Goal: Task Accomplishment & Management: Complete application form

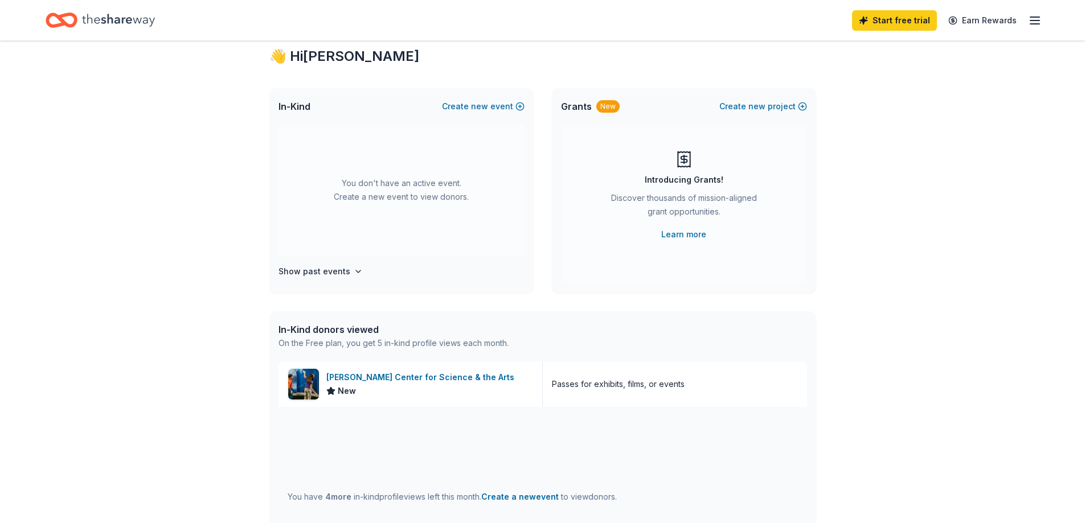
scroll to position [114, 0]
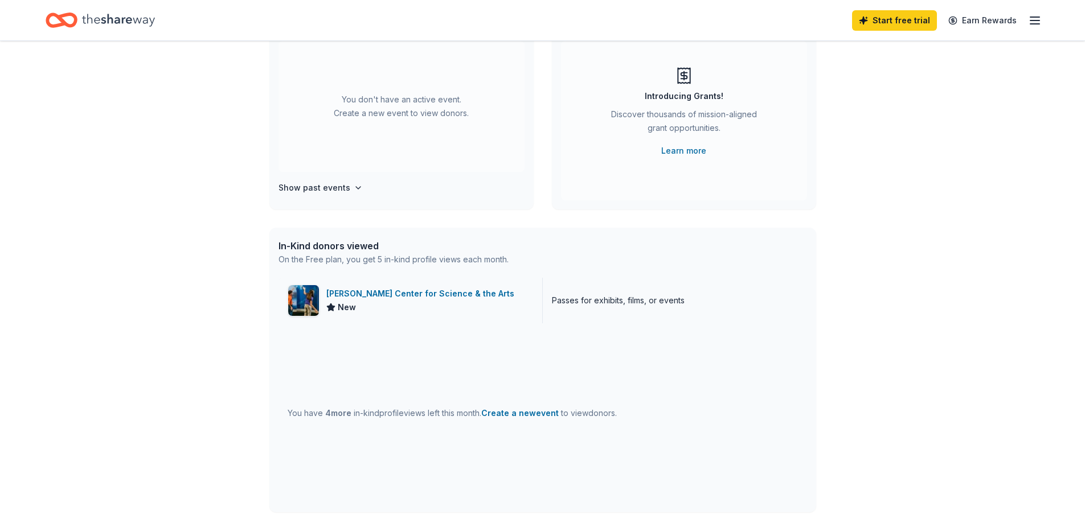
click at [419, 297] on div "[PERSON_NAME] Center for Science & the Arts" at bounding box center [422, 294] width 193 height 14
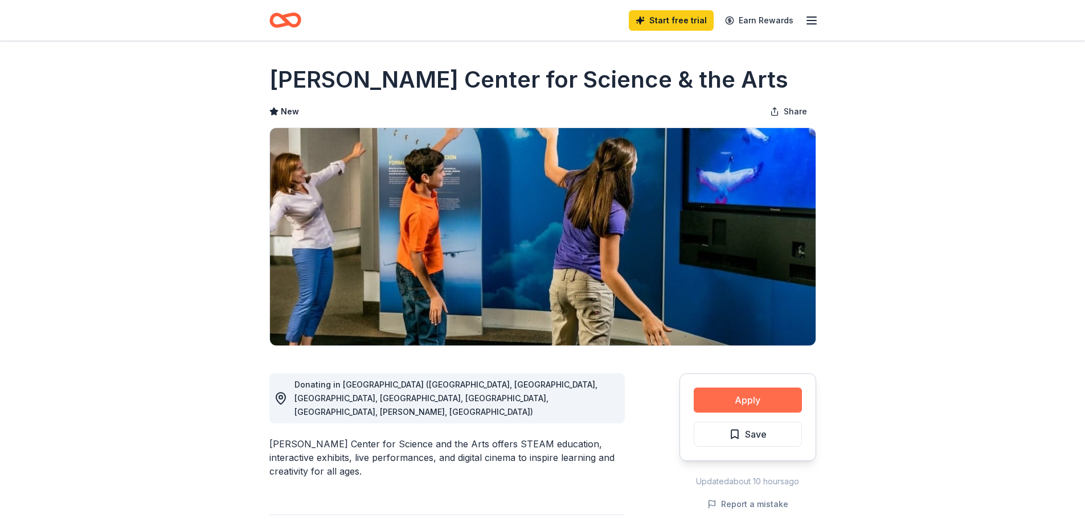
click at [738, 408] on button "Apply" at bounding box center [748, 400] width 108 height 25
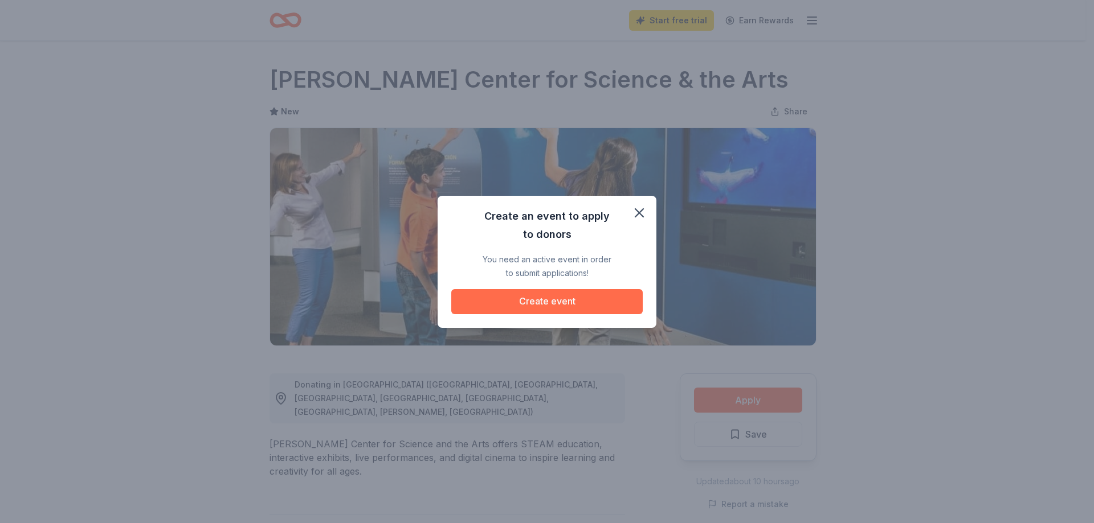
click at [562, 300] on button "Create event" at bounding box center [546, 301] width 191 height 25
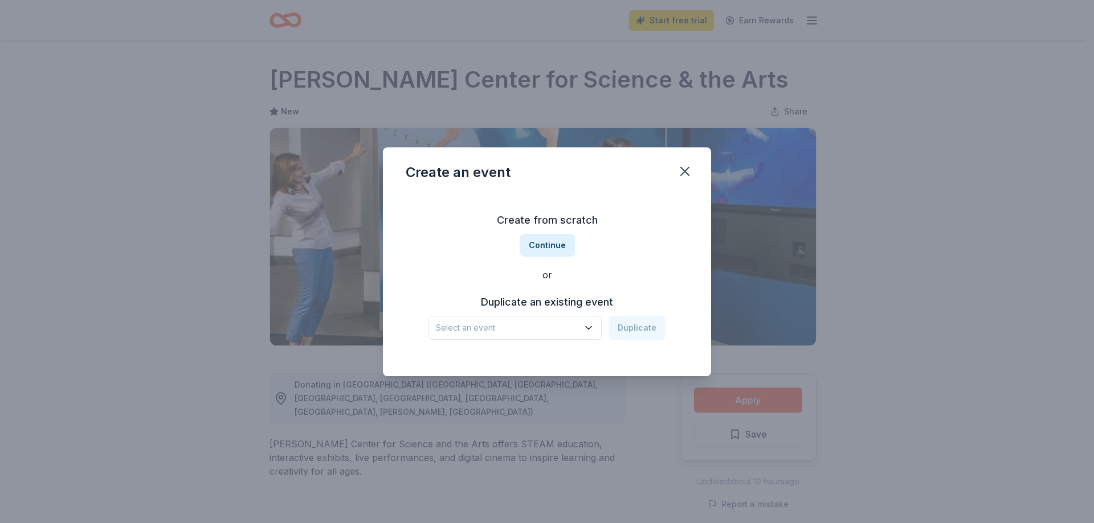
click at [590, 321] on button "Select an event" at bounding box center [514, 328] width 173 height 24
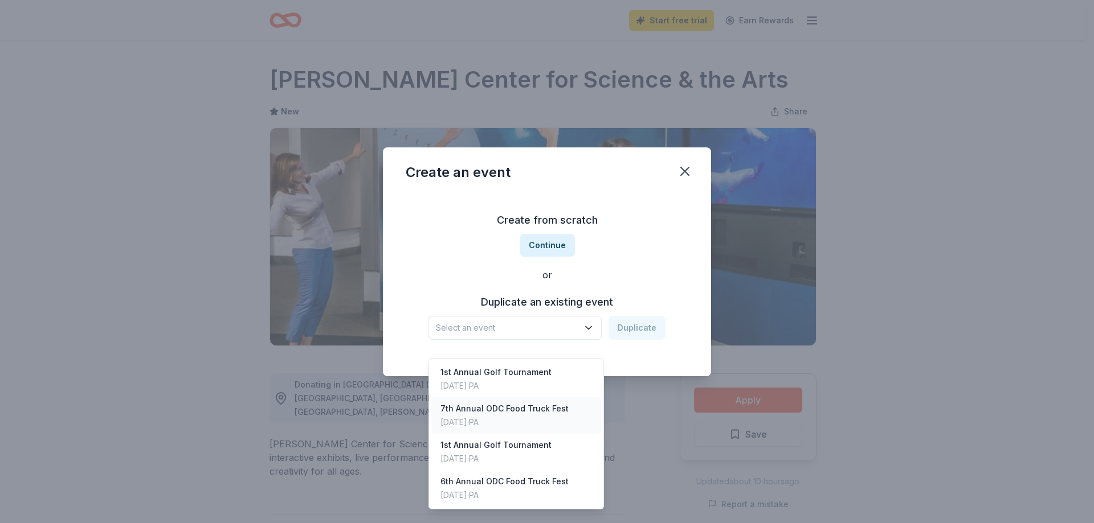
click at [530, 402] on div "7th Annual ODC Food Truck Fest" at bounding box center [504, 409] width 128 height 14
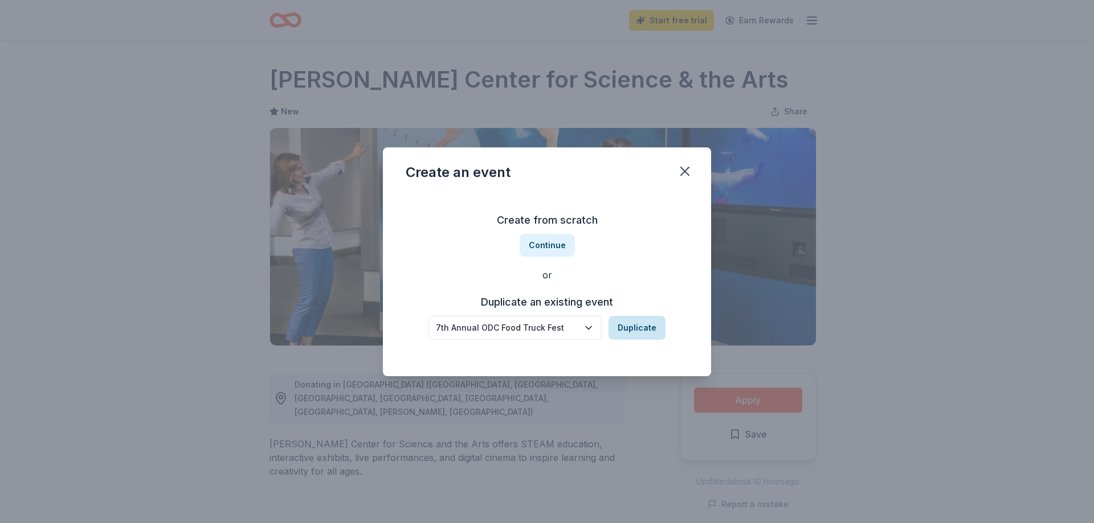
click at [643, 326] on button "Duplicate" at bounding box center [636, 328] width 57 height 24
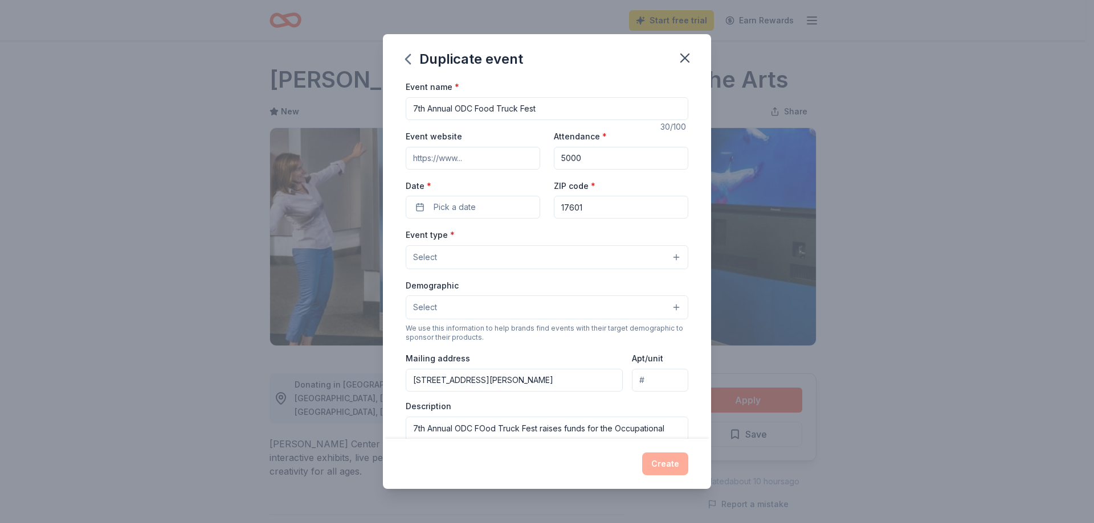
click at [416, 107] on input "7th Annual ODC Food Truck Fest" at bounding box center [547, 108] width 283 height 23
type input "8th Annual ODC Food Truck Fest"
click at [470, 202] on span "Pick a date" at bounding box center [454, 207] width 42 height 14
click at [531, 239] on button "Go to next month" at bounding box center [532, 238] width 16 height 16
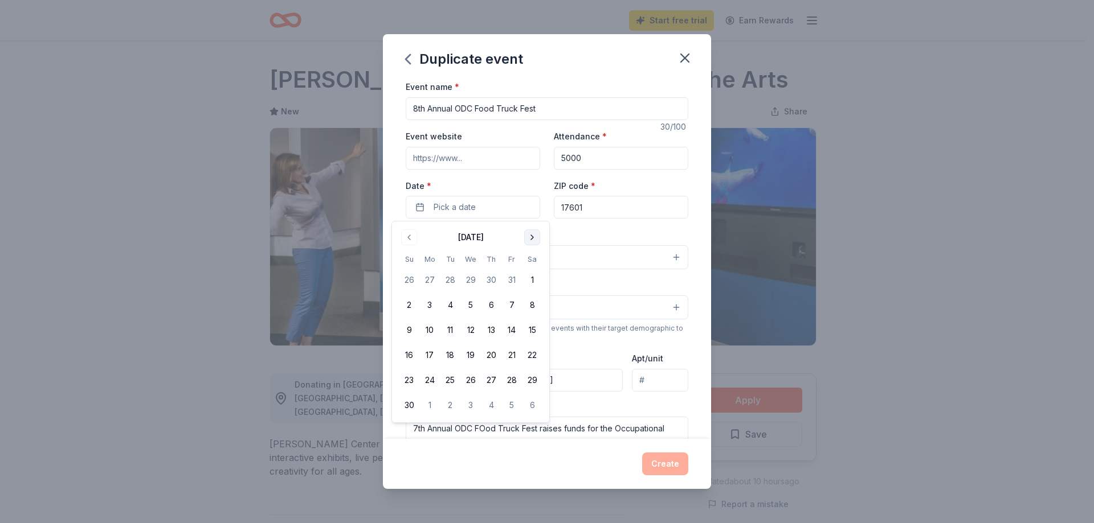
click at [531, 239] on button "Go to next month" at bounding box center [532, 238] width 16 height 16
click at [530, 240] on button "Go to next month" at bounding box center [532, 238] width 16 height 16
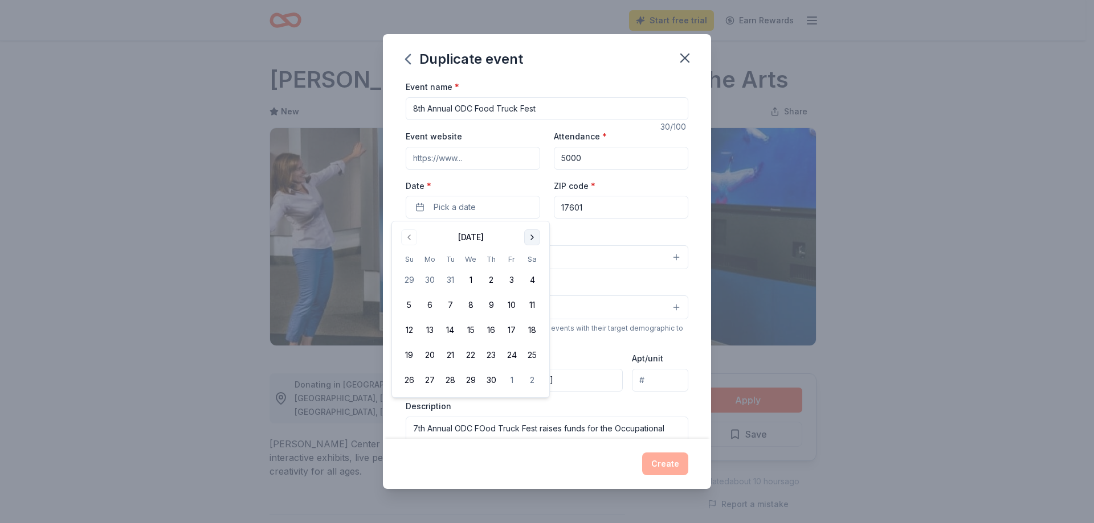
click at [530, 240] on button "Go to next month" at bounding box center [532, 238] width 16 height 16
click at [530, 239] on button "Go to next month" at bounding box center [532, 238] width 16 height 16
click at [530, 281] on button "6" at bounding box center [532, 280] width 21 height 21
click at [599, 237] on div "Event type * Select" at bounding box center [547, 249] width 283 height 42
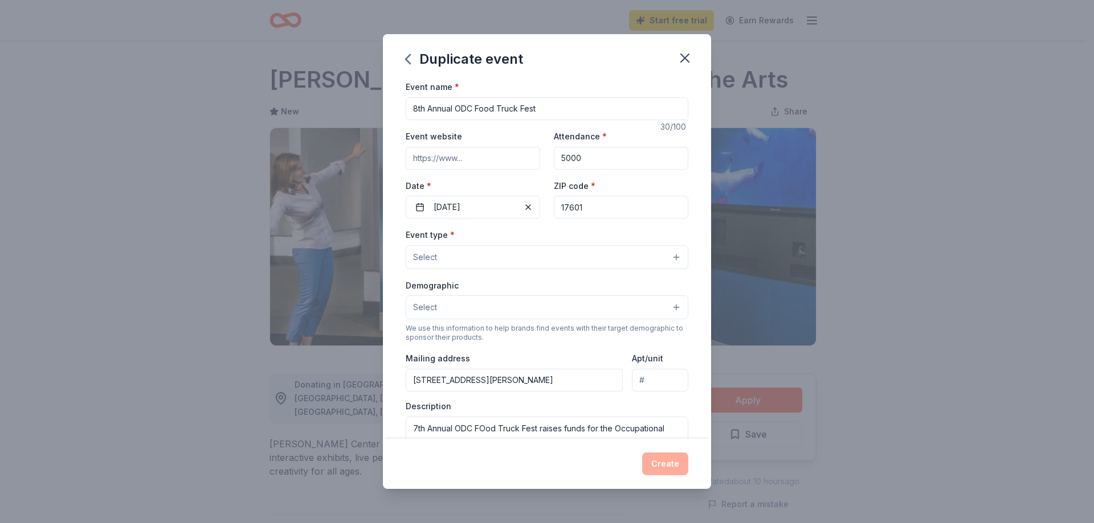
click at [585, 264] on button "Select" at bounding box center [547, 257] width 283 height 24
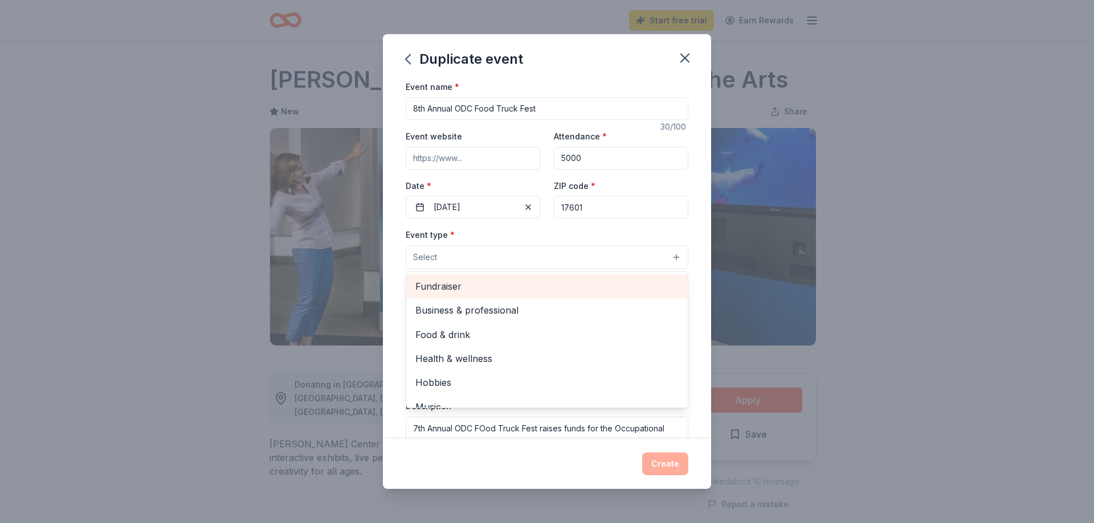
click at [522, 281] on span "Fundraiser" at bounding box center [546, 286] width 263 height 15
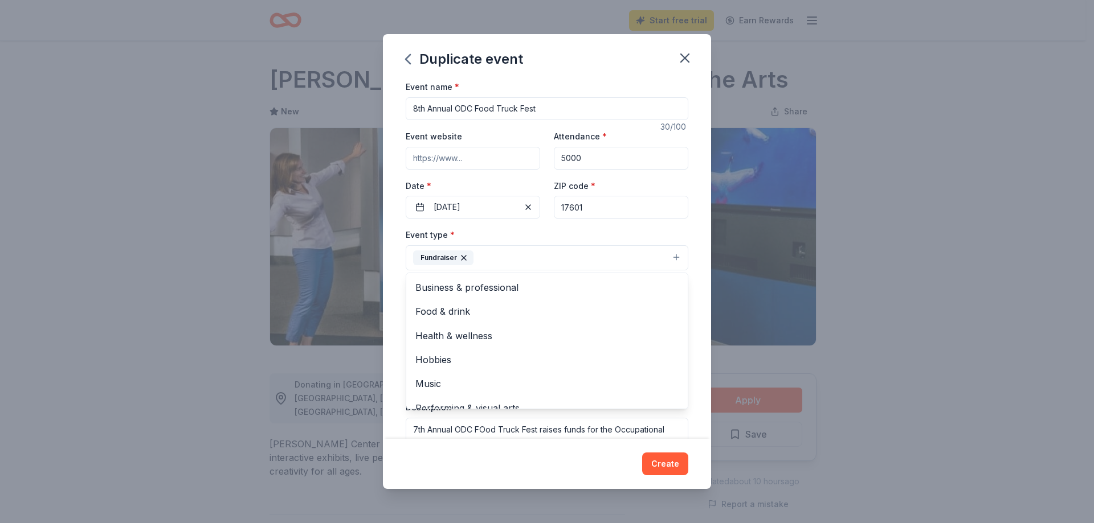
click at [690, 291] on div "Event name * 8th Annual ODC Food Truck Fest 30 /100 Event website Attendance * …" at bounding box center [547, 259] width 328 height 359
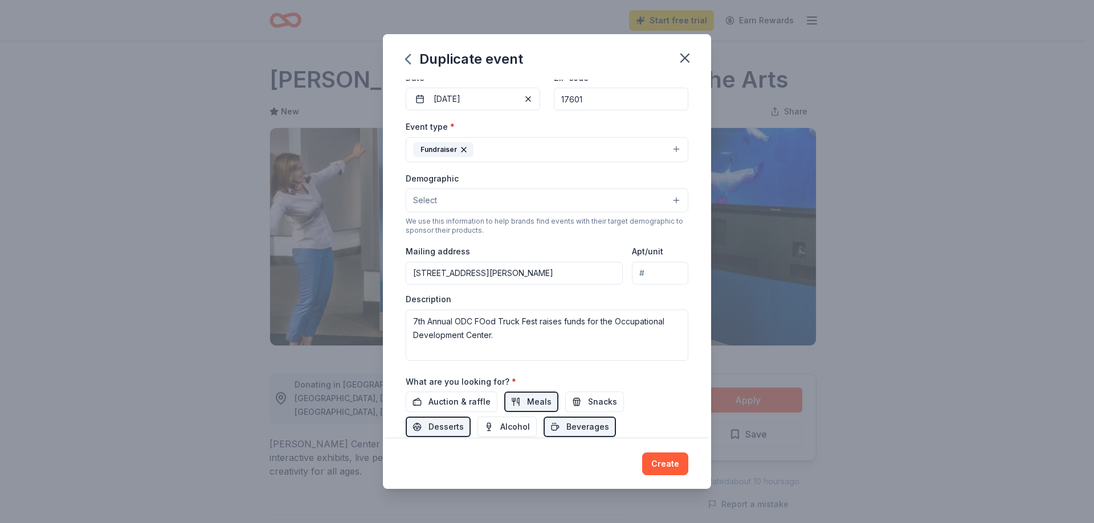
scroll to position [114, 0]
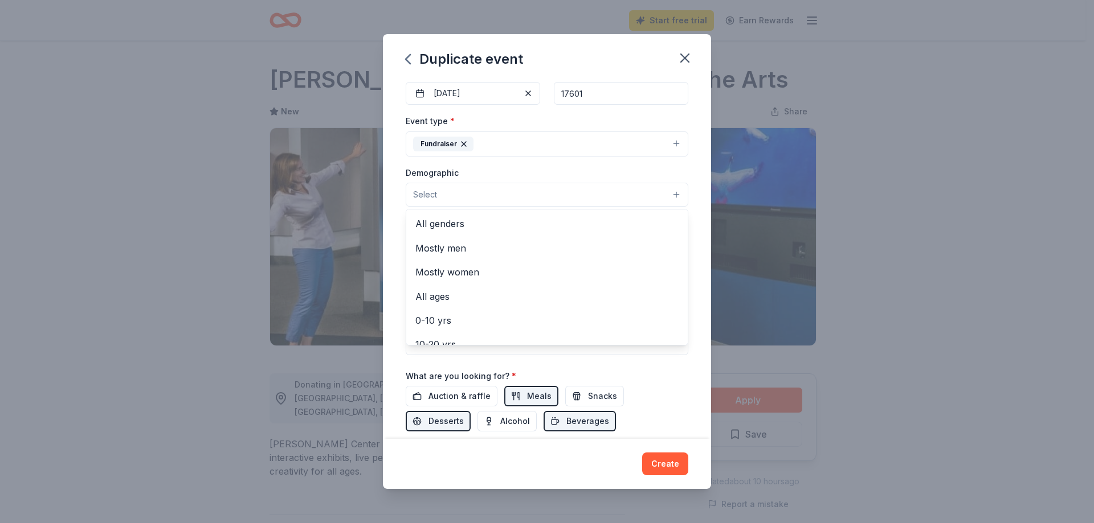
click at [633, 197] on button "Select" at bounding box center [547, 195] width 283 height 24
click at [586, 218] on span "All genders" at bounding box center [546, 223] width 263 height 15
click at [477, 271] on span "All ages" at bounding box center [546, 273] width 263 height 15
click at [698, 265] on div "Event name * 8th Annual ODC Food Truck Fest 30 /100 Event website Attendance * …" at bounding box center [547, 259] width 328 height 359
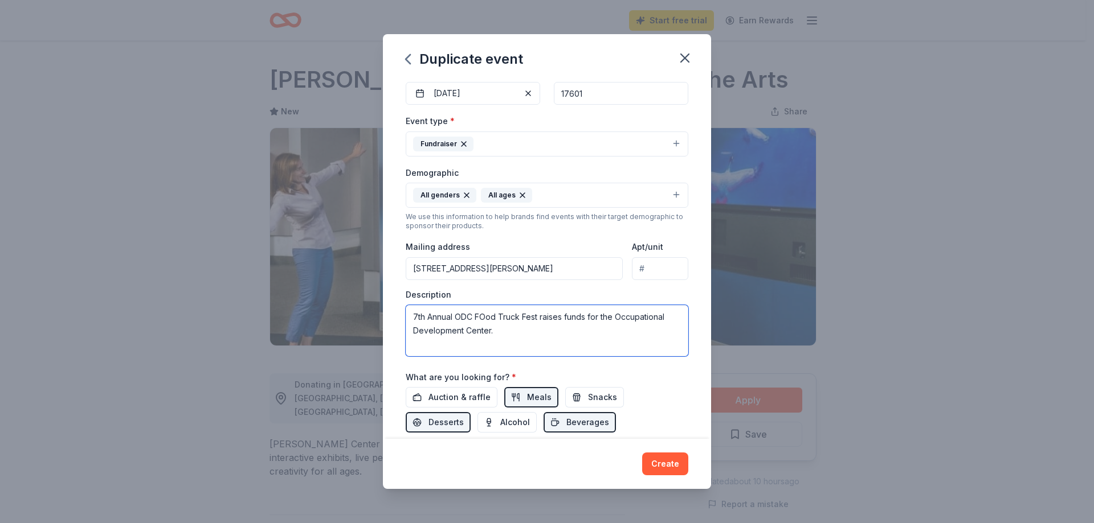
click at [418, 318] on textarea "7th Annual ODC FOod Truck Fest raises funds for the Occupational Development Ce…" at bounding box center [547, 330] width 283 height 51
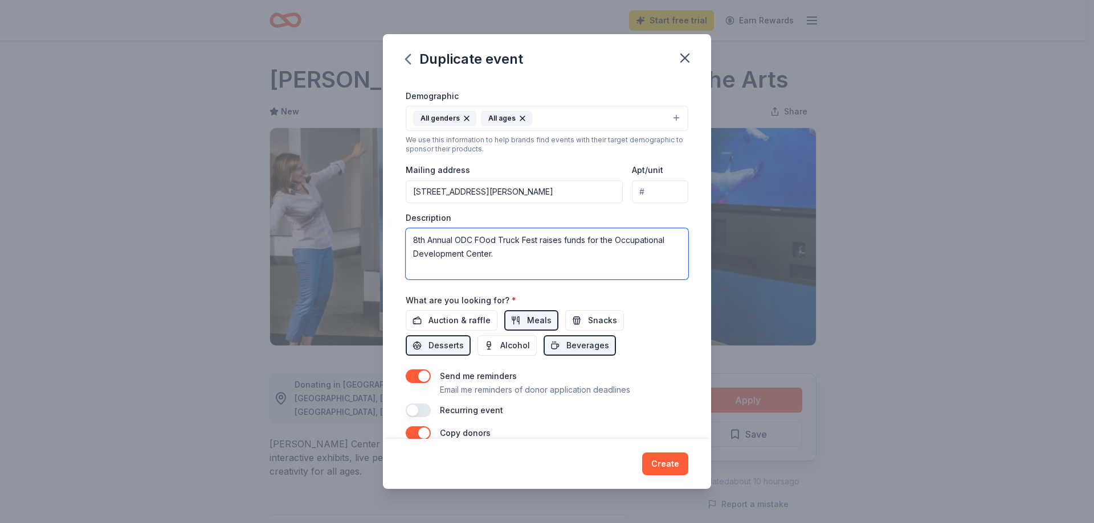
scroll to position [285, 0]
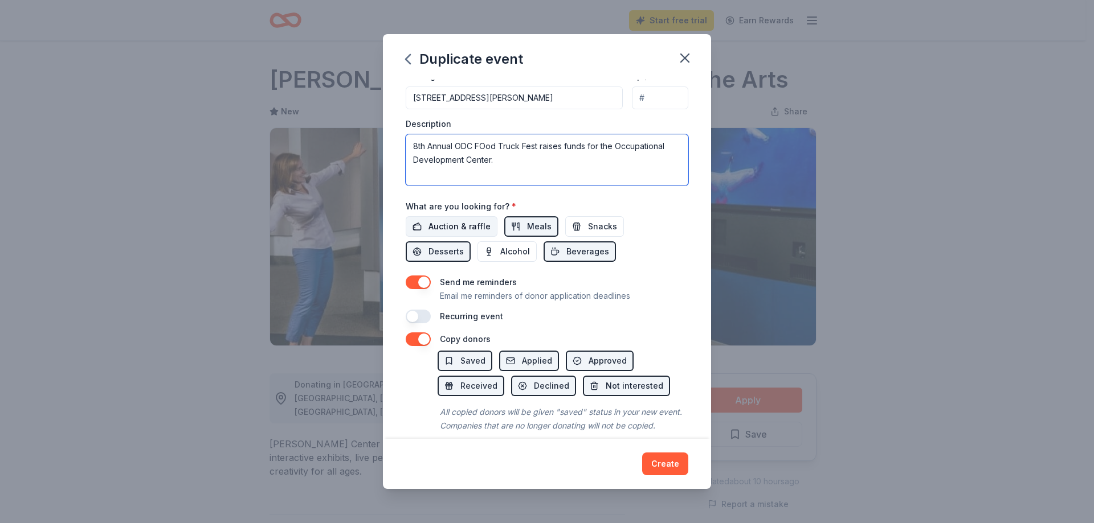
type textarea "8th Annual ODC FOod Truck Fest raises funds for the Occupational Development Ce…"
click at [455, 225] on span "Auction & raffle" at bounding box center [459, 227] width 62 height 14
click at [425, 316] on button "button" at bounding box center [418, 317] width 25 height 14
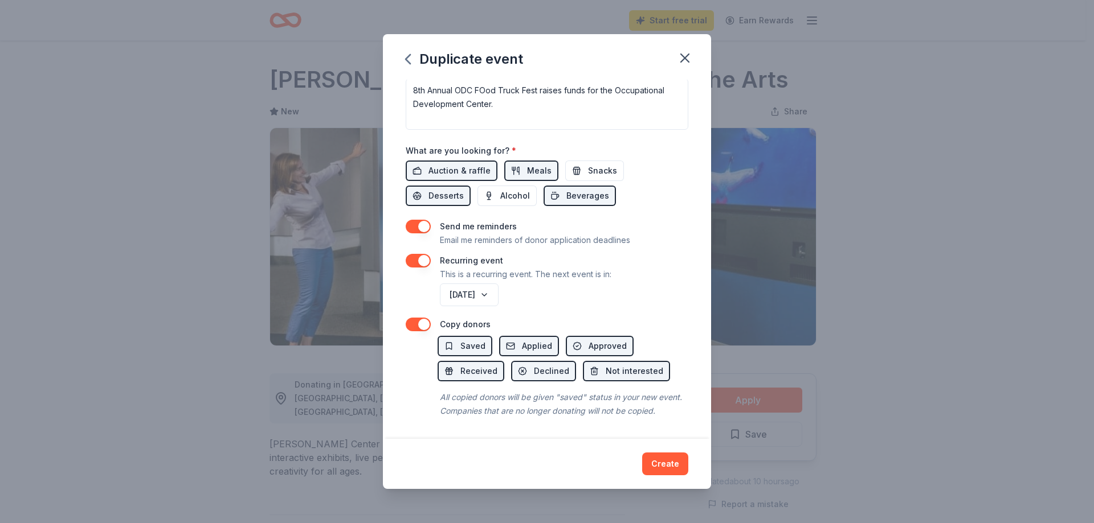
scroll to position [354, 0]
click at [664, 463] on button "Create" at bounding box center [665, 464] width 46 height 23
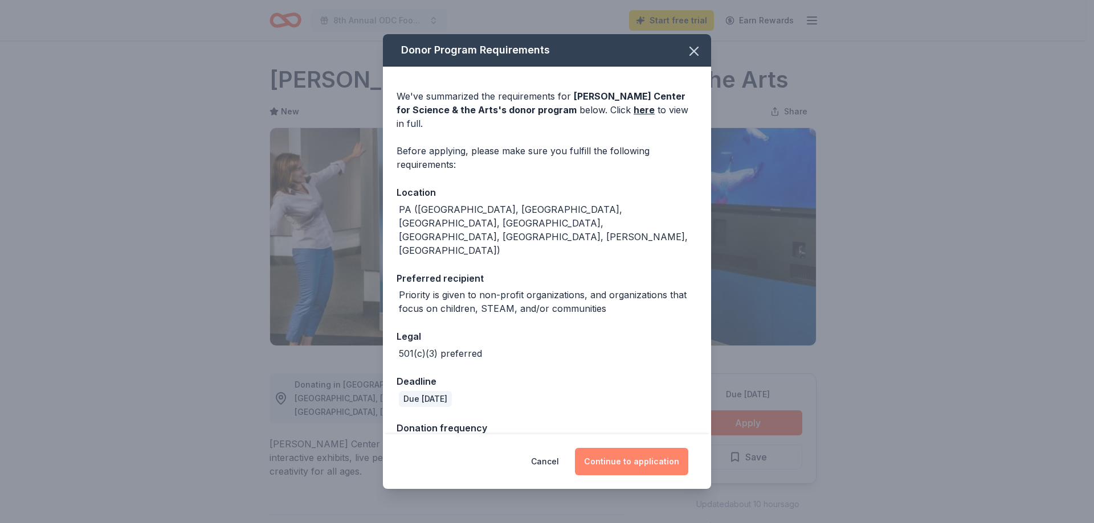
click at [647, 460] on button "Continue to application" at bounding box center [631, 461] width 113 height 27
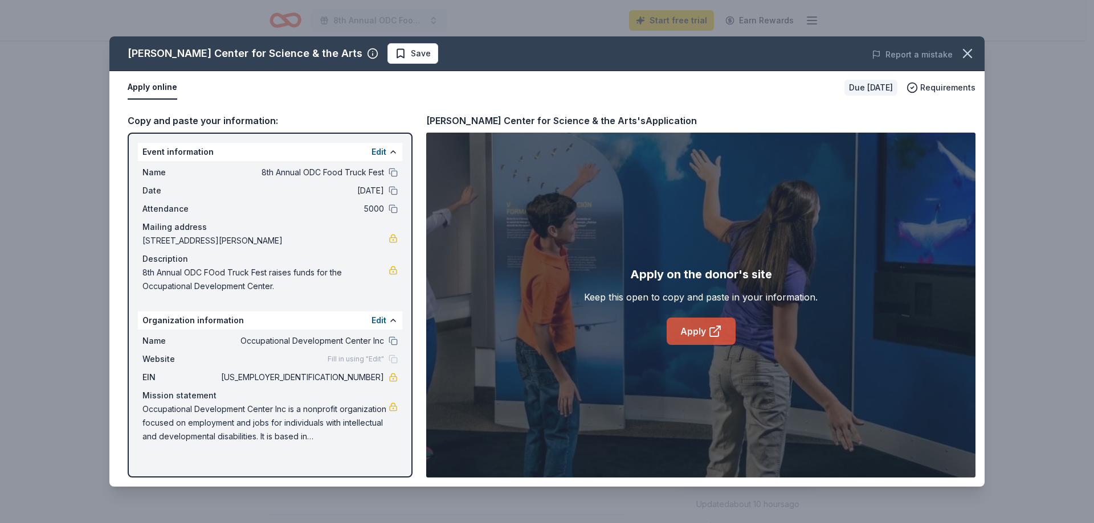
click at [708, 329] on icon at bounding box center [715, 332] width 14 height 14
